Goal: Browse casually

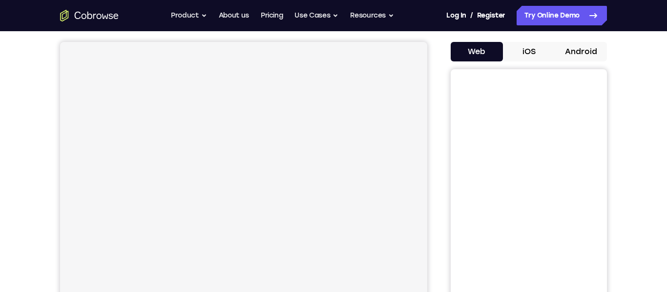
click at [579, 61] on button "Android" at bounding box center [581, 52] width 52 height 20
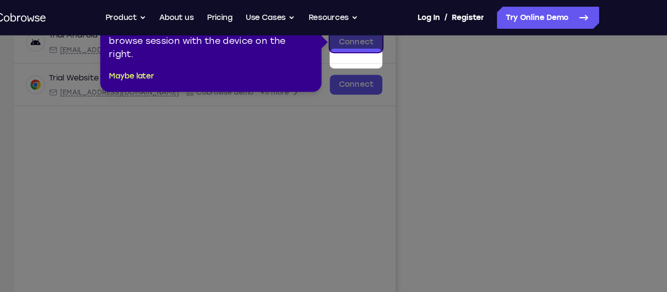
scroll to position [135, 0]
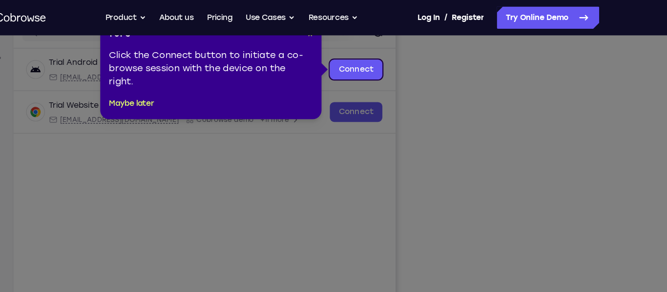
click at [188, 106] on icon at bounding box center [333, 146] width 667 height 292
click at [196, 95] on button "Maybe later" at bounding box center [194, 92] width 40 height 12
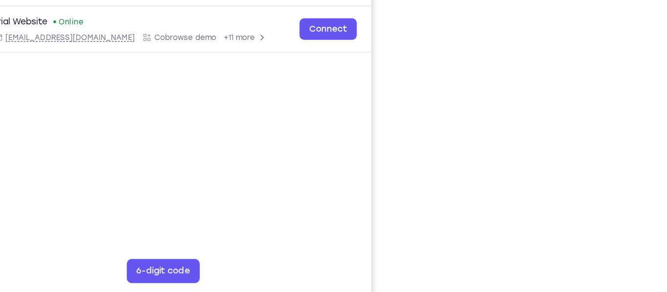
scroll to position [158, 0]
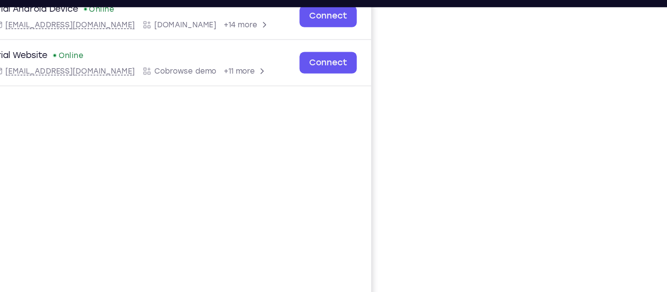
click at [618, 145] on div "Your Support Agent Your Customer Web iOS Android Next Steps We’d be happy to gi…" at bounding box center [333, 195] width 625 height 644
click at [618, 137] on div "Your Support Agent Your Customer Web iOS Android Next Steps We’d be happy to gi…" at bounding box center [333, 195] width 625 height 644
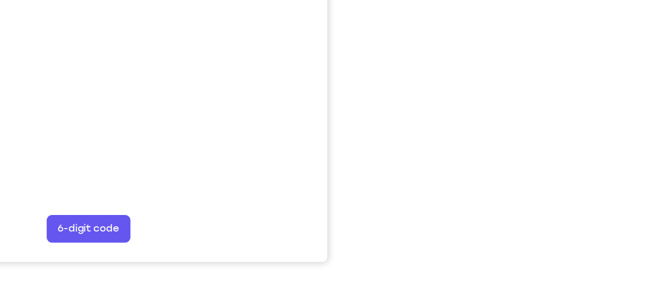
scroll to position [184, 0]
